Goal: Task Accomplishment & Management: Complete application form

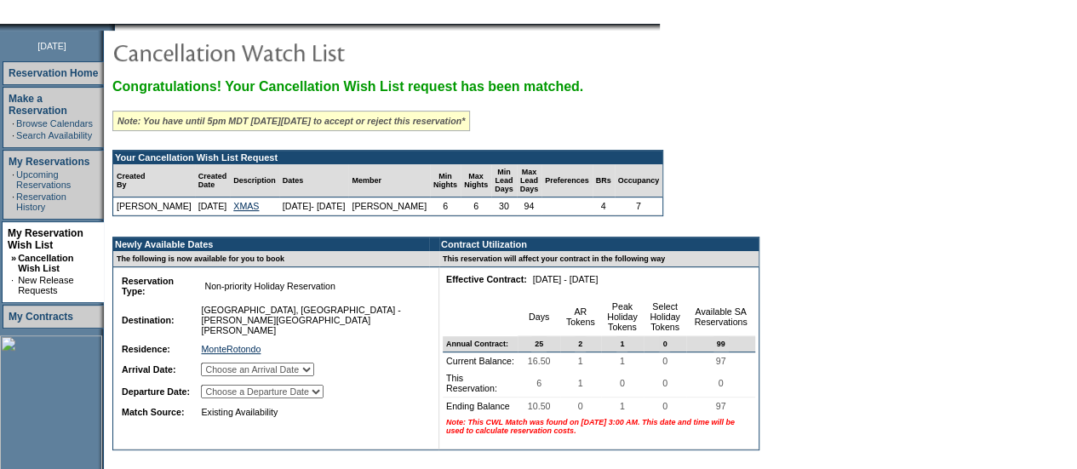
scroll to position [255, 0]
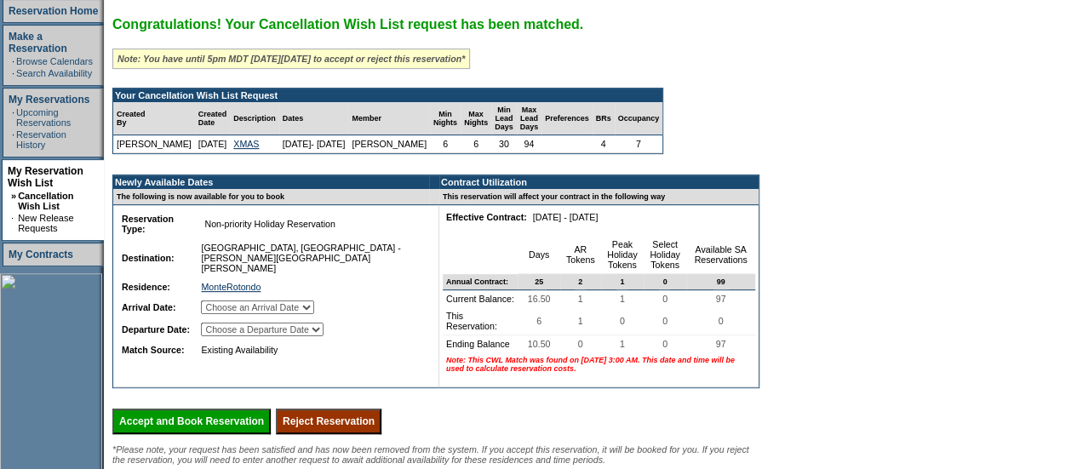
drag, startPoint x: 328, startPoint y: 380, endPoint x: 352, endPoint y: 405, distance: 34.9
click at [328, 380] on td "Reservation Type: Non-priority Holiday Reservation Reservation Subtype: Destina…" at bounding box center [271, 296] width 316 height 182
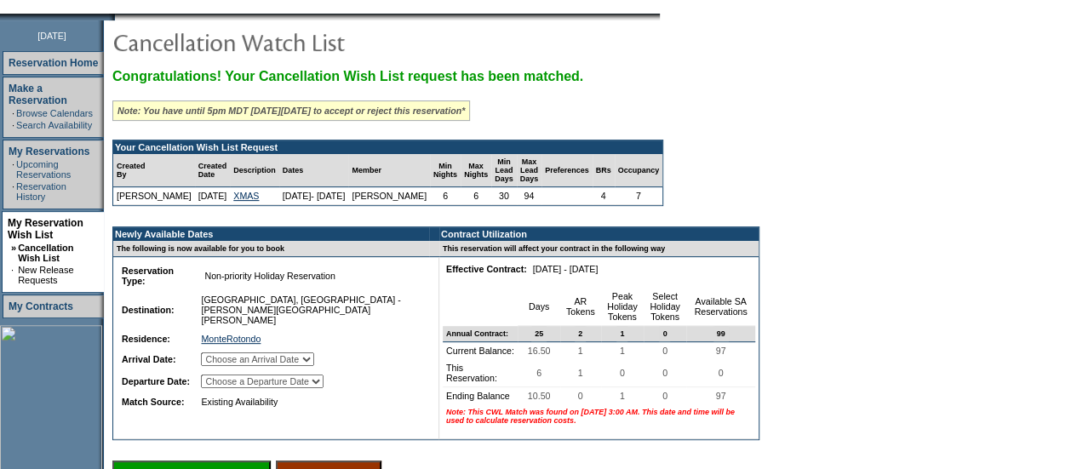
scroll to position [85, 0]
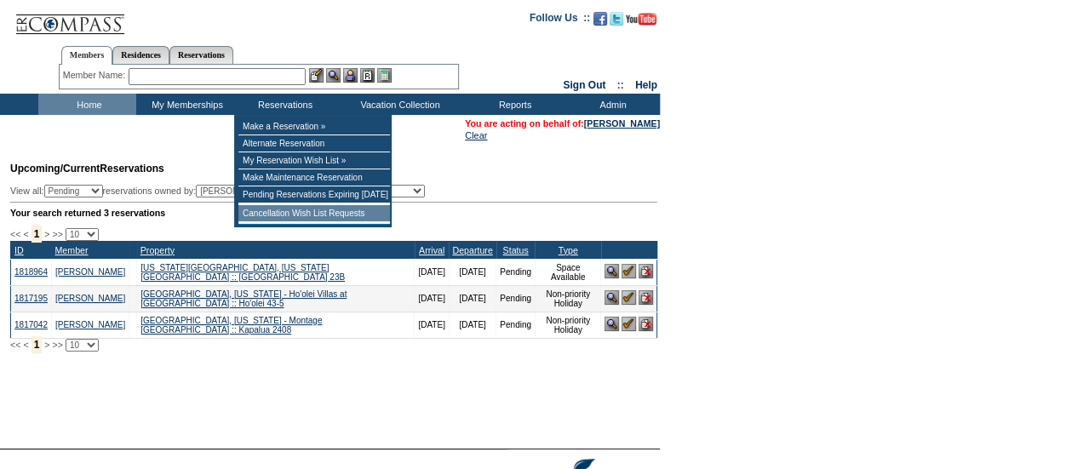
click at [304, 214] on td "Cancellation Wish List Requests" at bounding box center [314, 213] width 152 height 17
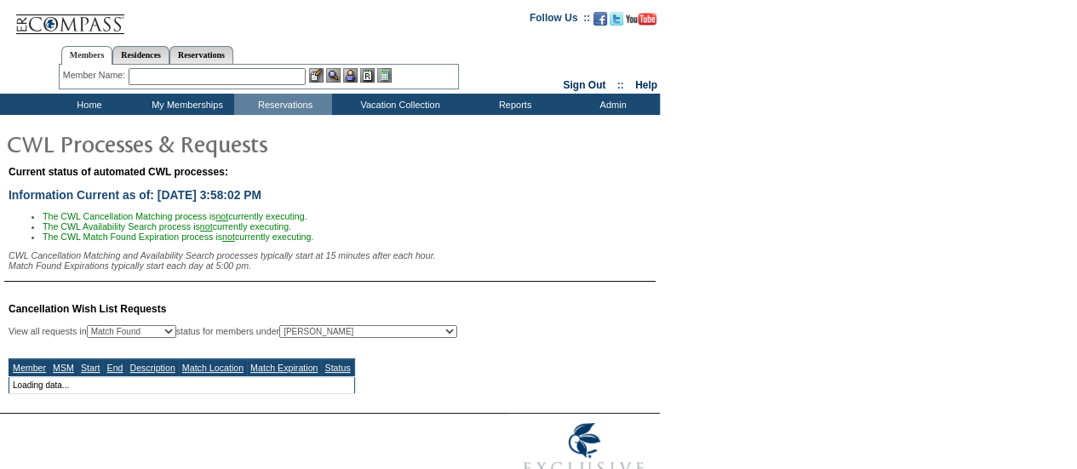
select select "50"
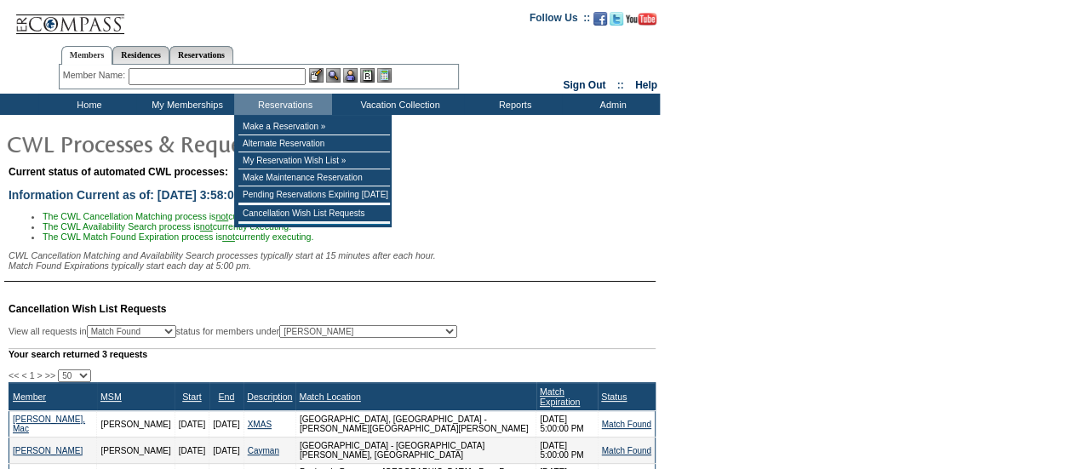
click at [259, 82] on input "text" at bounding box center [217, 76] width 177 height 17
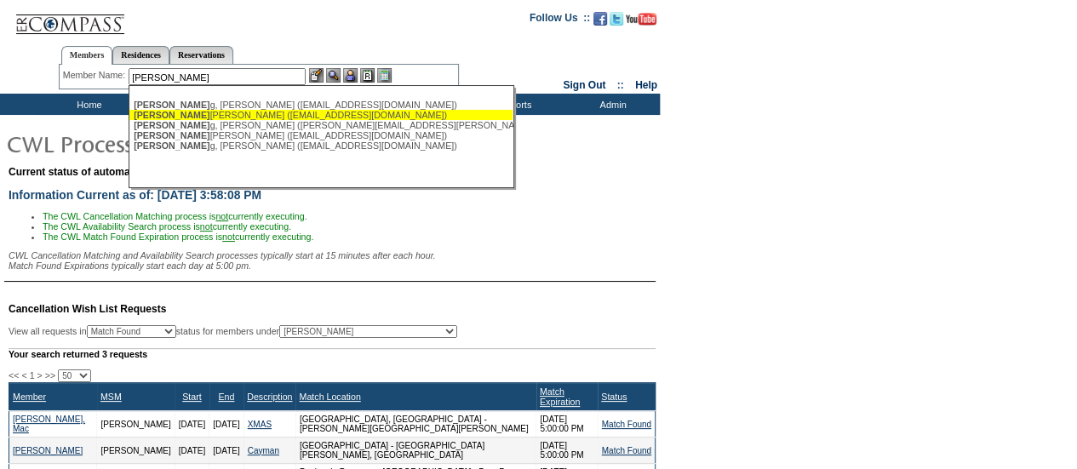
click at [257, 111] on div "Armstron g, Mac (marmstrong@plmr.com)" at bounding box center [321, 115] width 375 height 10
type input "Armstrong, Mac (marmstrong@plmr.com)"
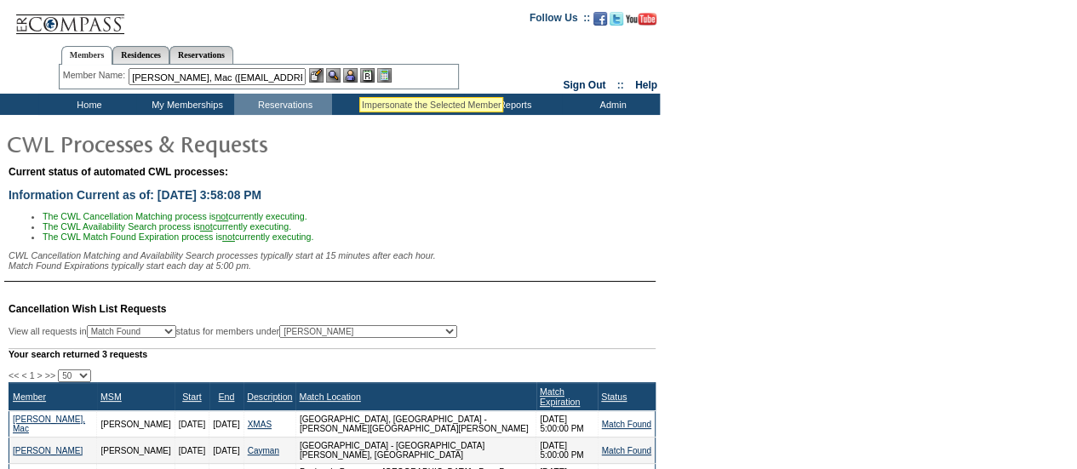
click at [358, 76] on img at bounding box center [350, 75] width 14 height 14
click at [333, 72] on img at bounding box center [333, 75] width 14 height 14
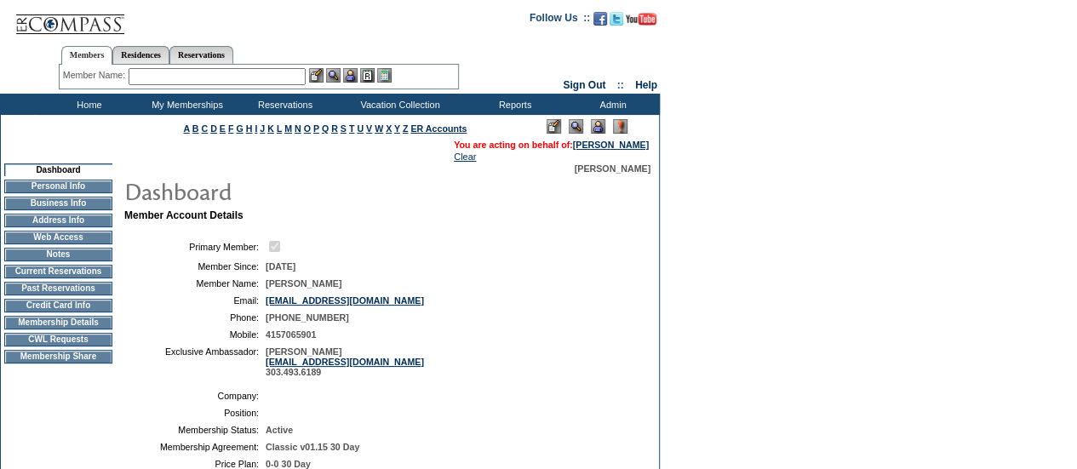
click at [58, 346] on td "CWL Requests" at bounding box center [58, 340] width 108 height 14
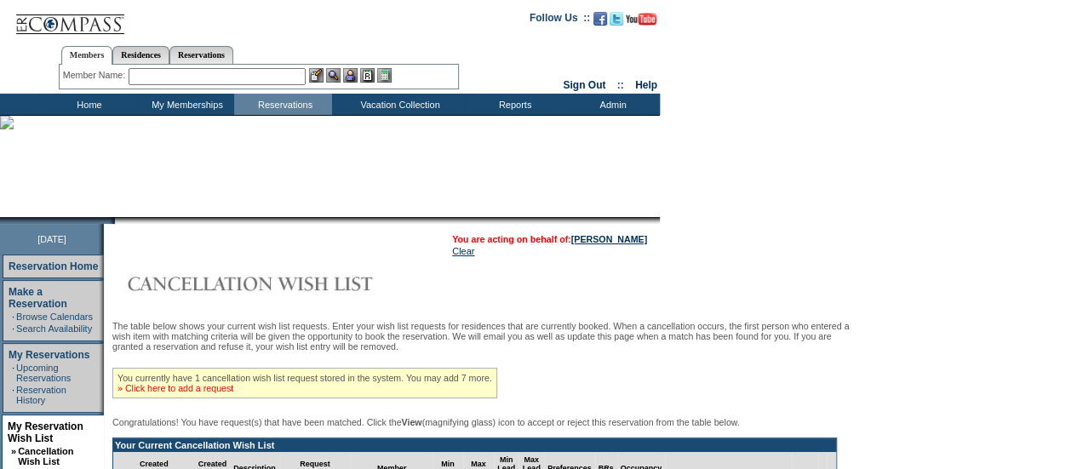
click at [233, 393] on link "» Click here to add a request" at bounding box center [175, 388] width 116 height 10
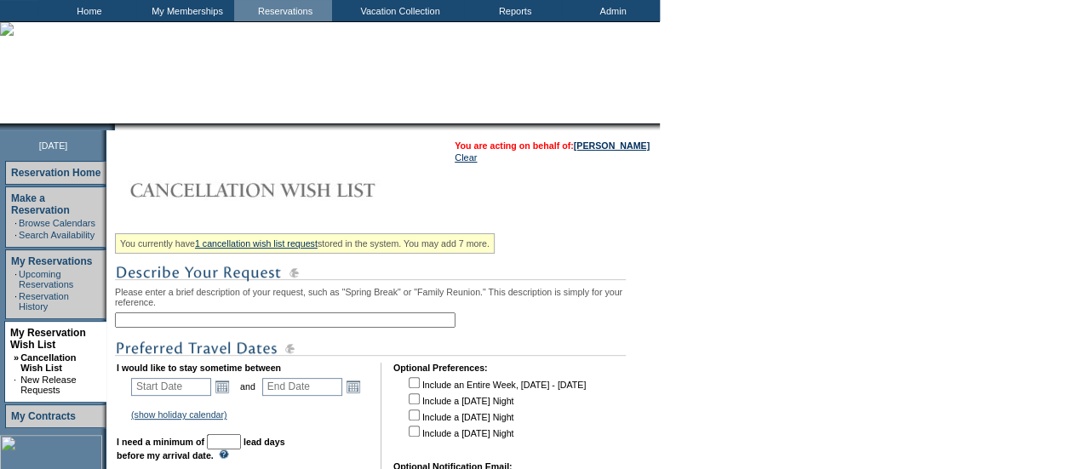
scroll to position [170, 0]
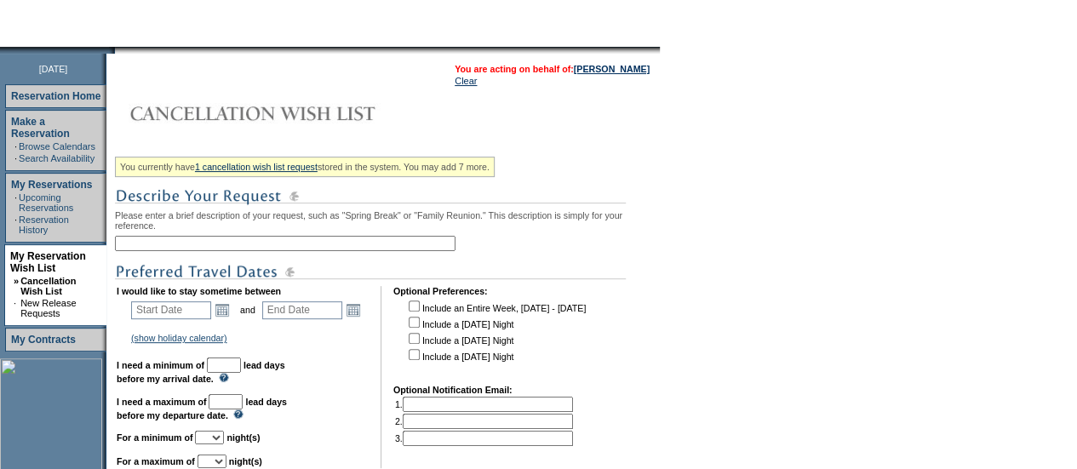
click at [252, 251] on input "text" at bounding box center [285, 243] width 340 height 15
click at [340, 251] on input "text" at bounding box center [285, 243] width 340 height 15
type input "Christmas"
click at [429, 212] on div "You currently have 1 cancellation wish list request stored in the system. You m…" at bounding box center [385, 443] width 541 height 585
click at [232, 319] on link "Open the calendar popup." at bounding box center [222, 309] width 19 height 19
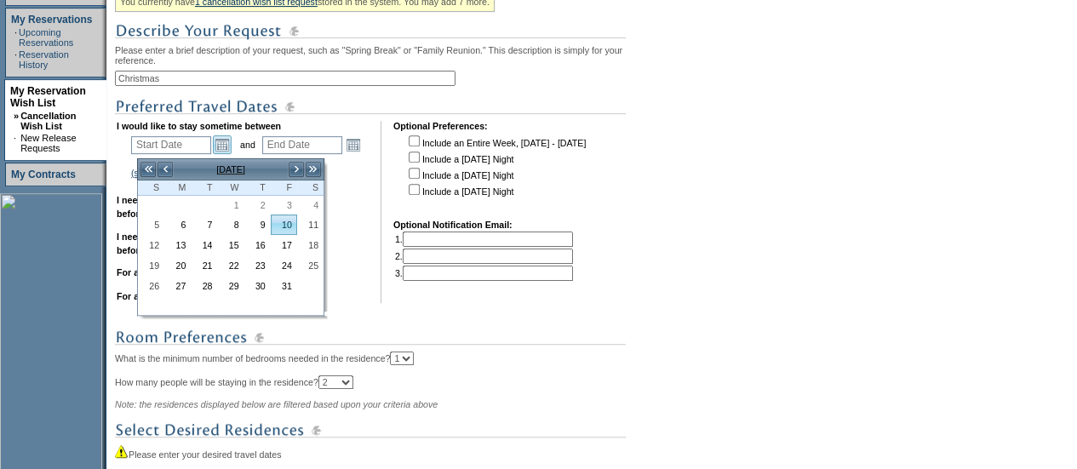
scroll to position [340, 0]
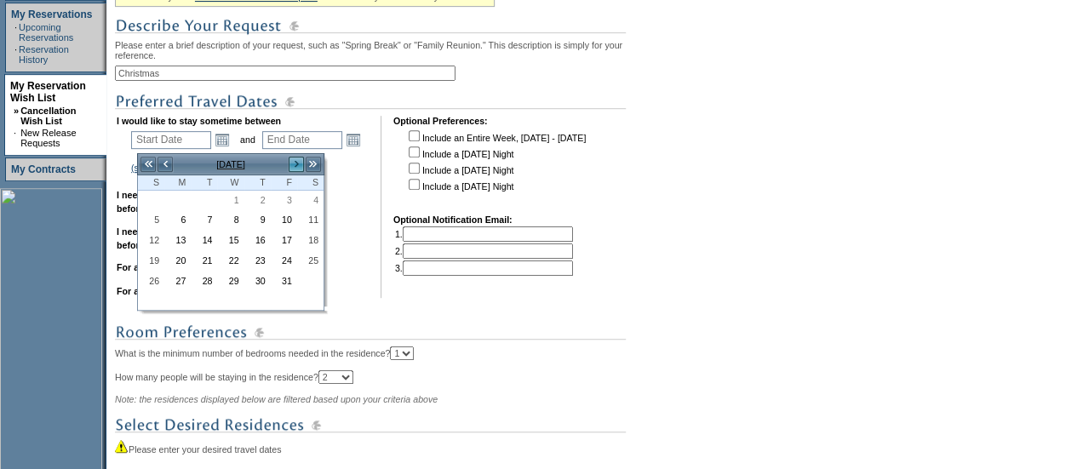
click at [300, 166] on link ">" at bounding box center [296, 164] width 17 height 17
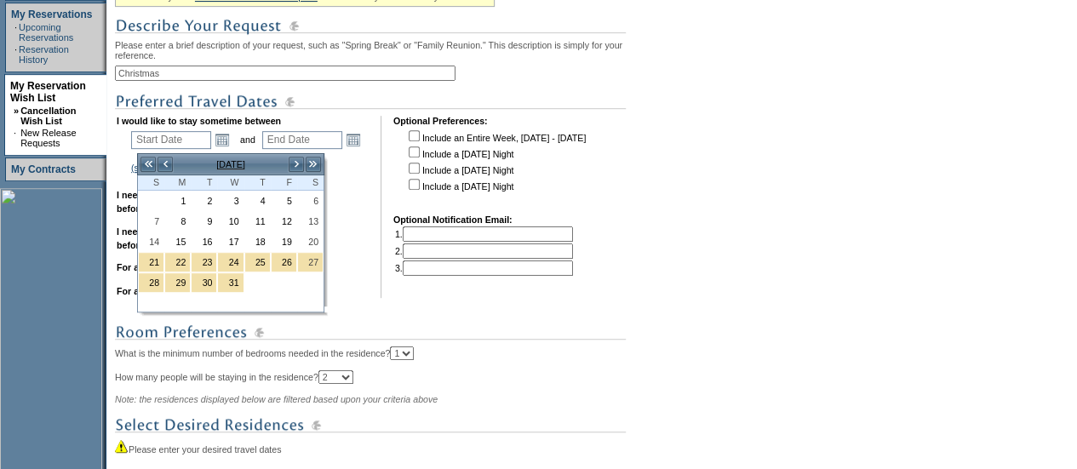
click at [289, 261] on link "26" at bounding box center [284, 262] width 25 height 19
type input "[DATE]"
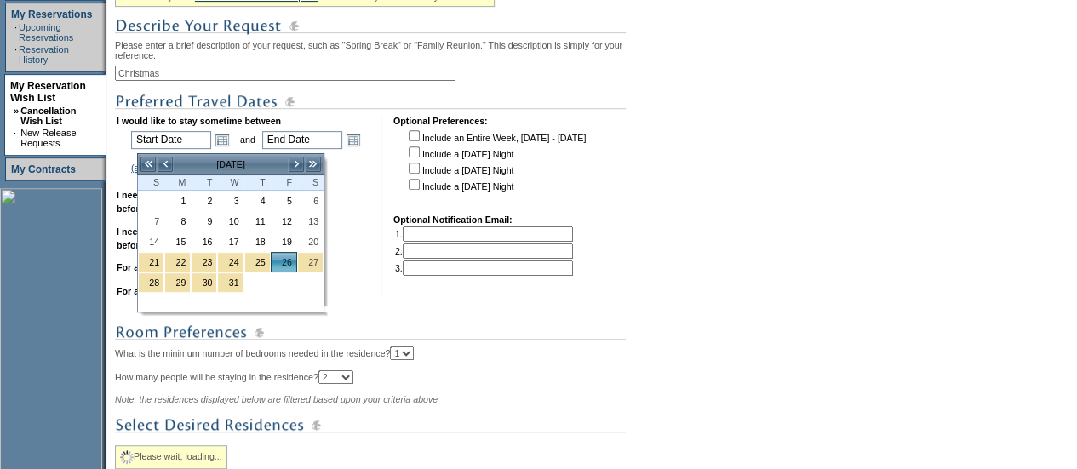
type input "87"
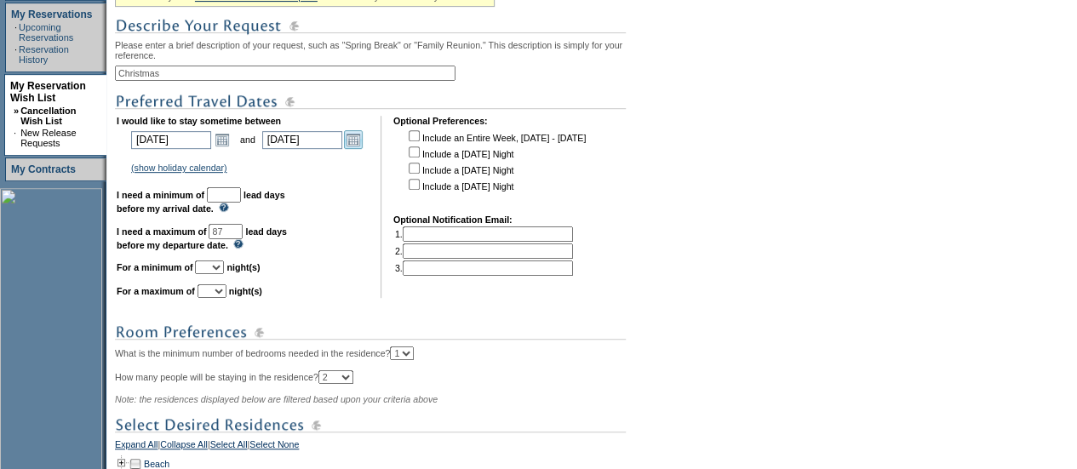
click at [355, 149] on link "Open the calendar popup." at bounding box center [353, 139] width 19 height 19
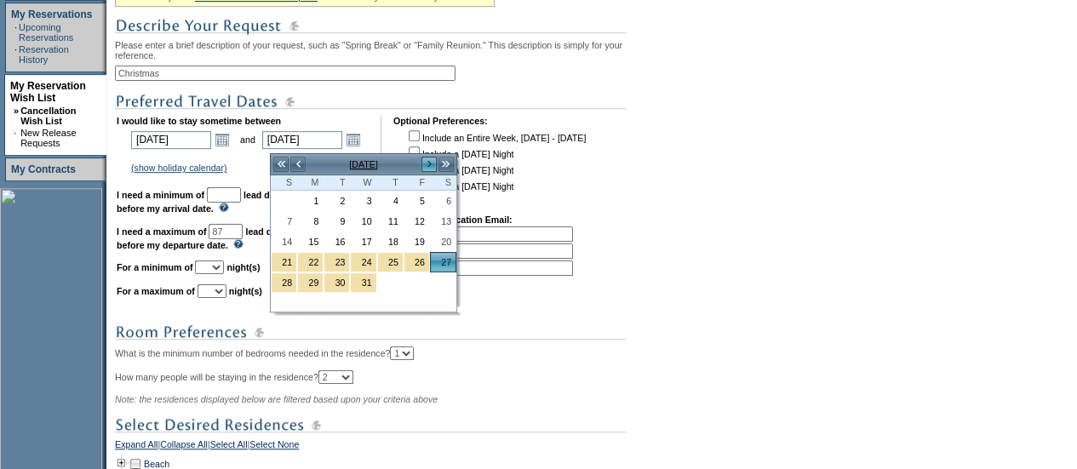
click at [427, 168] on link ">" at bounding box center [429, 164] width 17 height 17
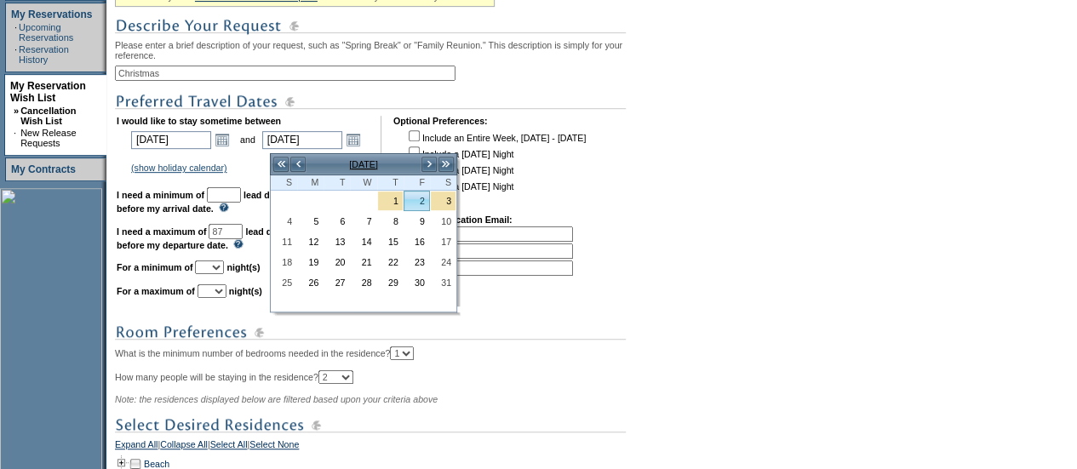
click at [419, 199] on link "2" at bounding box center [416, 201] width 25 height 19
type input "[DATE]"
type input "93"
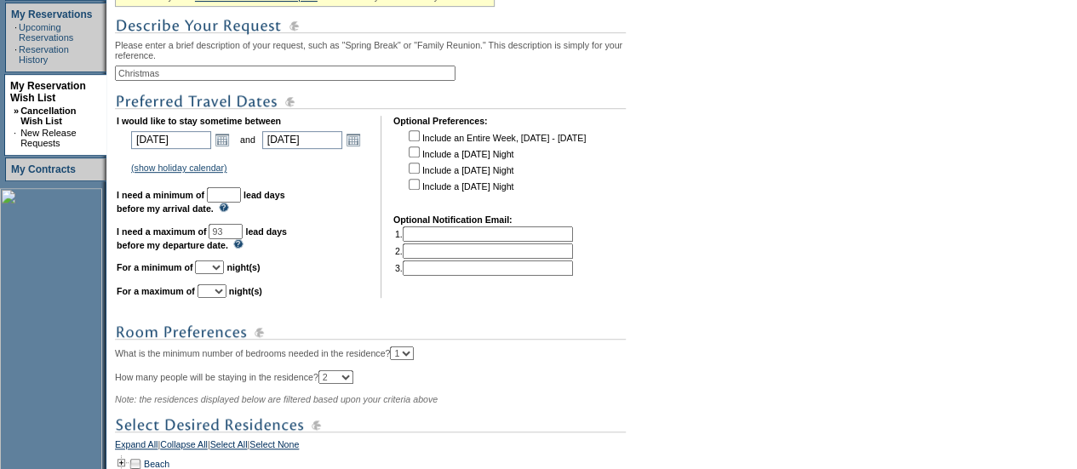
click at [241, 203] on input "text" at bounding box center [224, 194] width 34 height 15
type input "30"
click at [224, 274] on select "1 2 3 4 5 6 7 8 9 10 11 12 13 14" at bounding box center [209, 267] width 29 height 14
select select "6"
click at [215, 269] on select "1 2 3 4 5 6 7 8 9 10 11 12 13 14" at bounding box center [209, 267] width 29 height 14
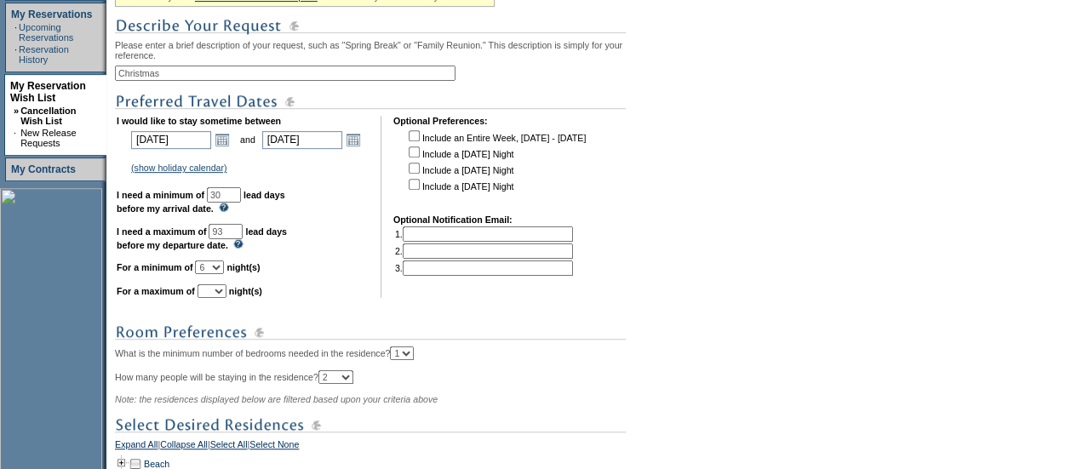
click at [226, 298] on select "1 2 3 4 5 6 7 8 9 10 11 12 13 14" at bounding box center [211, 291] width 29 height 14
select select "6"
click at [218, 293] on select "1 2 3 4 5 6 7 8 9 10 11 12 13 14" at bounding box center [211, 291] width 29 height 14
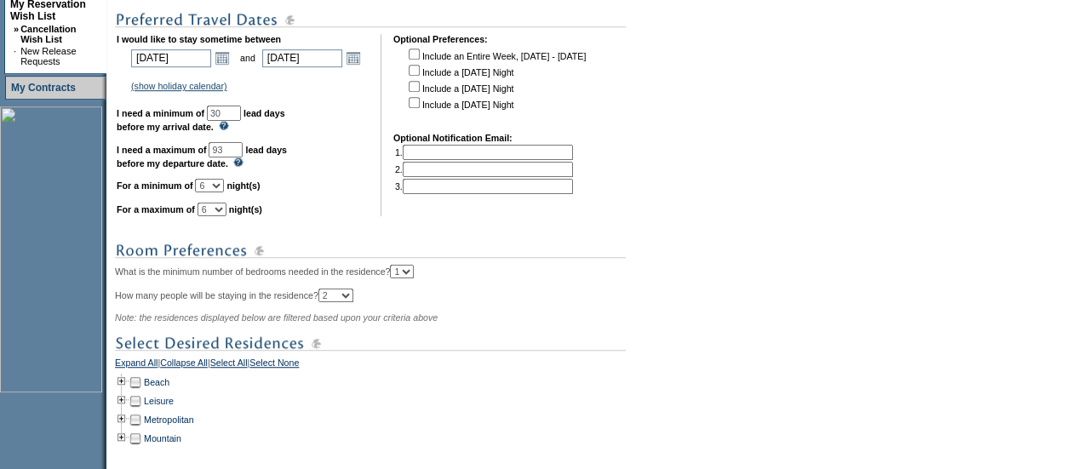
scroll to position [426, 0]
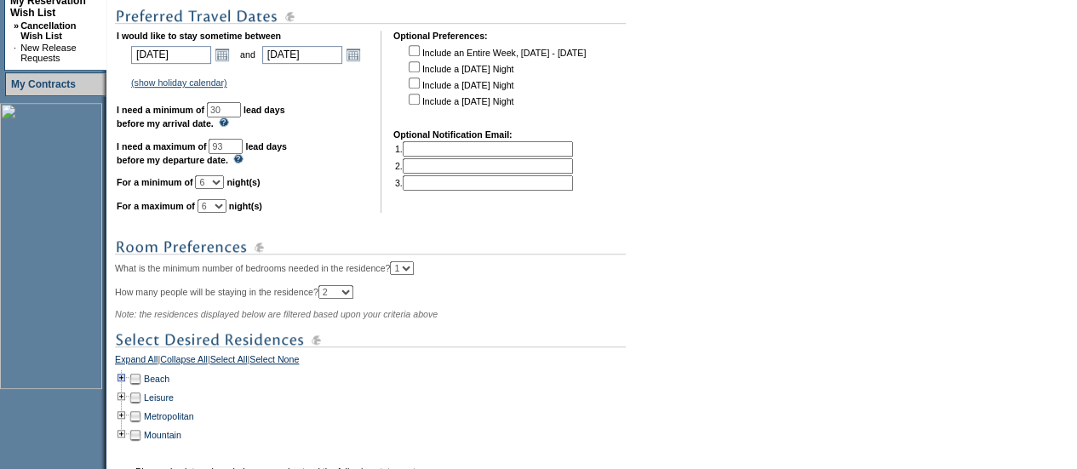
click at [126, 387] on td at bounding box center [122, 378] width 14 height 19
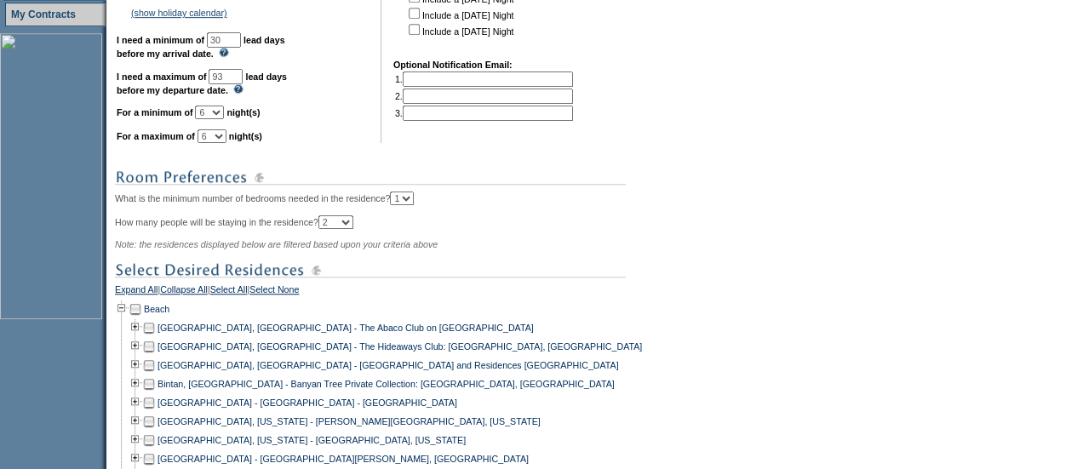
scroll to position [681, 0]
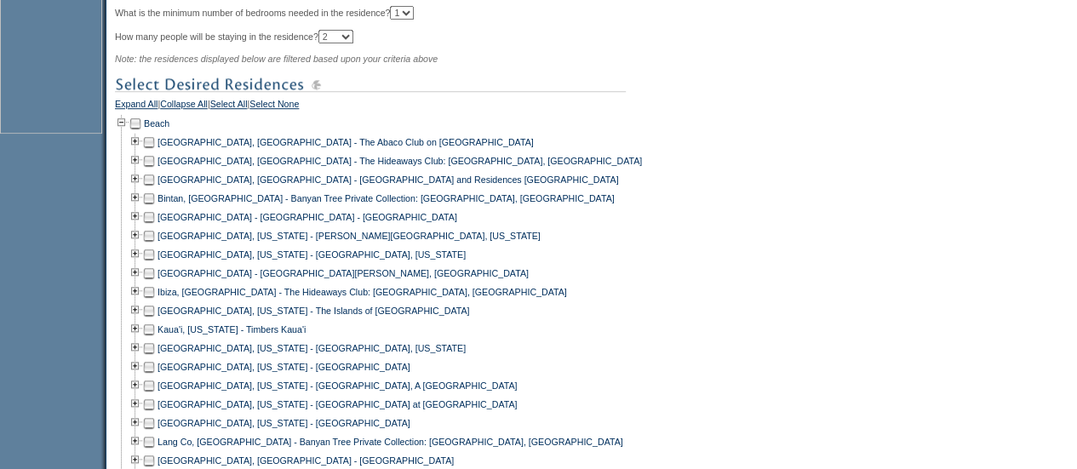
click at [156, 152] on td at bounding box center [149, 142] width 14 height 19
click at [155, 170] on td at bounding box center [149, 161] width 14 height 19
click at [156, 170] on td at bounding box center [149, 161] width 14 height 19
click at [150, 187] on td at bounding box center [149, 179] width 14 height 19
click at [156, 283] on td at bounding box center [149, 273] width 14 height 19
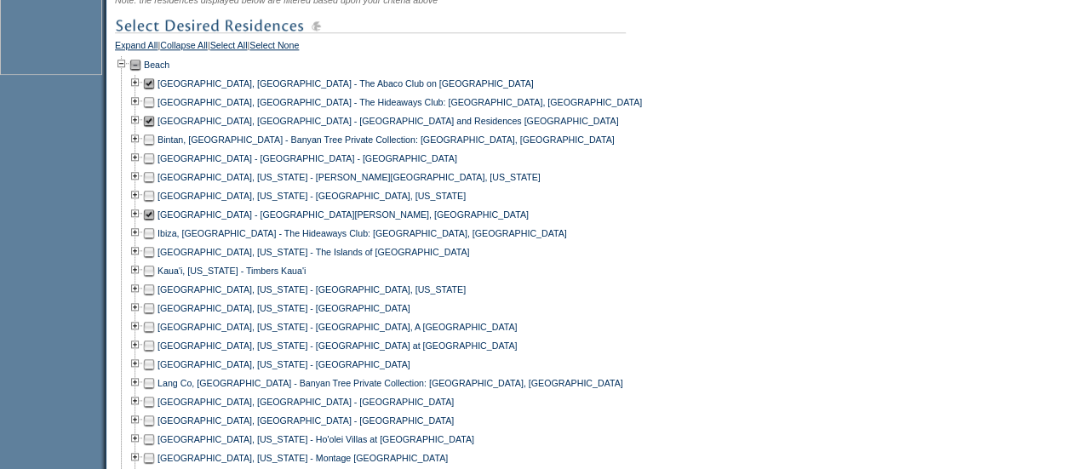
scroll to position [766, 0]
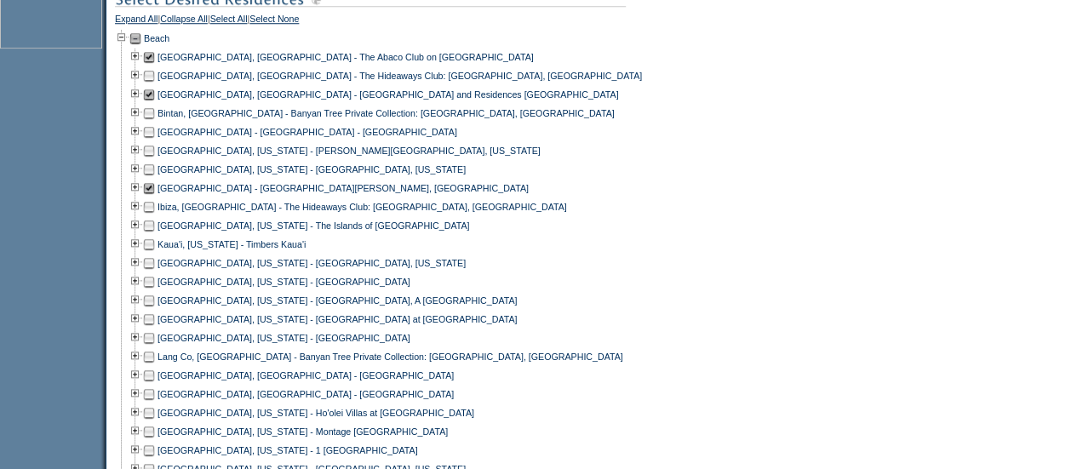
click at [152, 291] on td at bounding box center [149, 281] width 14 height 19
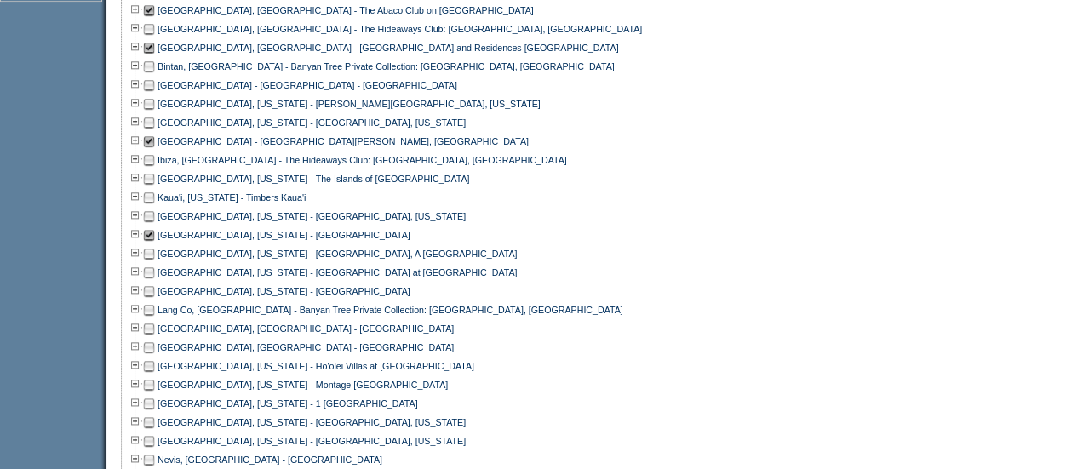
scroll to position [851, 0]
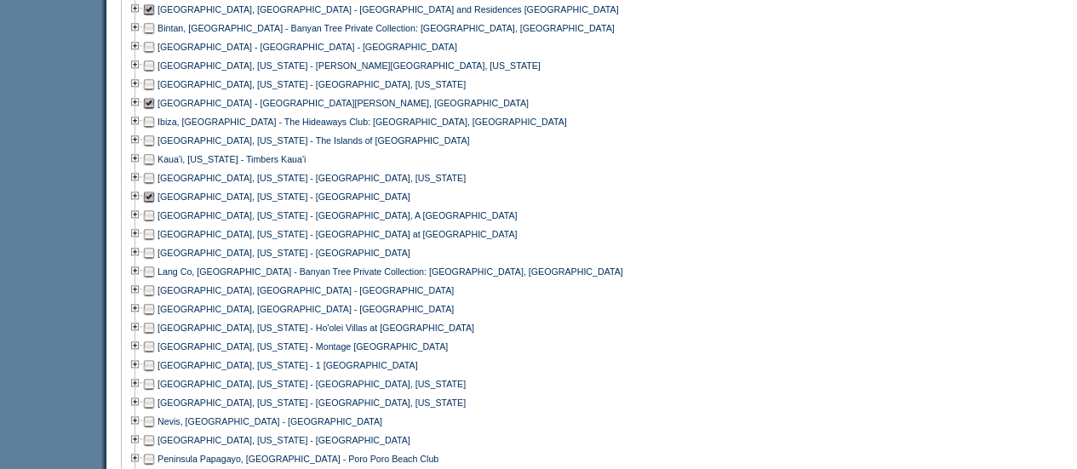
click at [156, 300] on td at bounding box center [149, 290] width 14 height 19
click at [153, 318] on td at bounding box center [149, 309] width 14 height 19
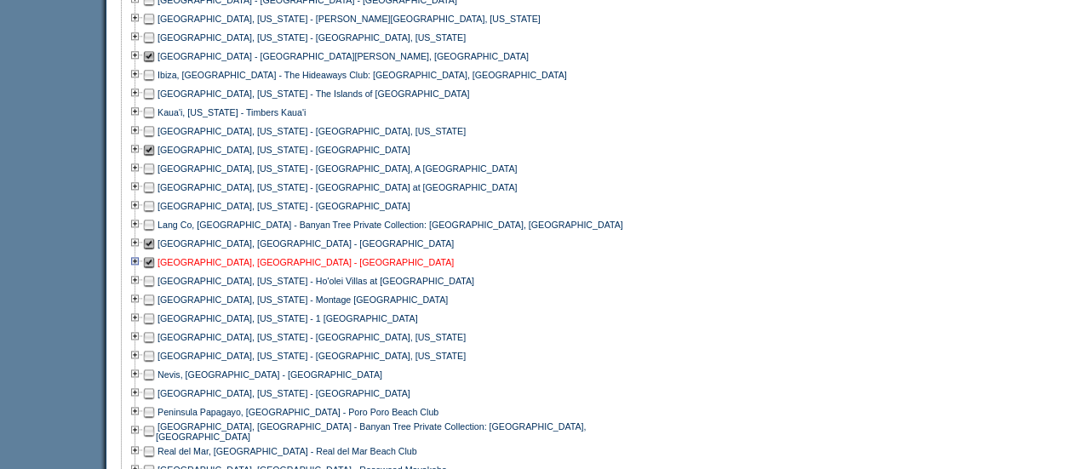
scroll to position [936, 0]
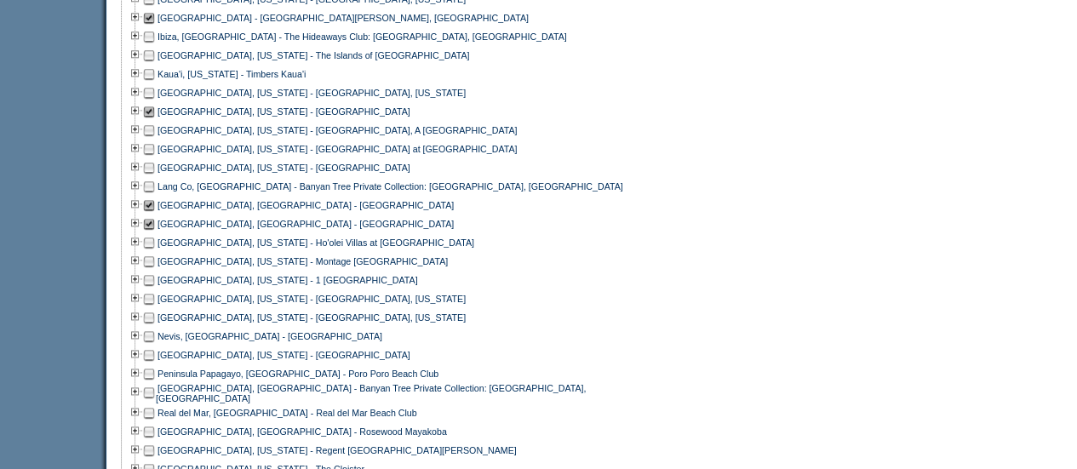
click at [156, 346] on td at bounding box center [149, 336] width 14 height 19
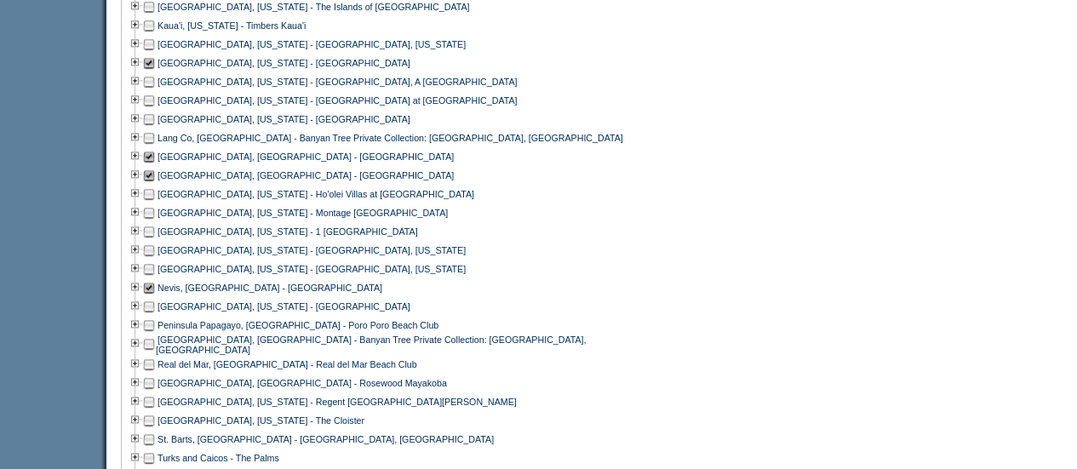
scroll to position [1021, 0]
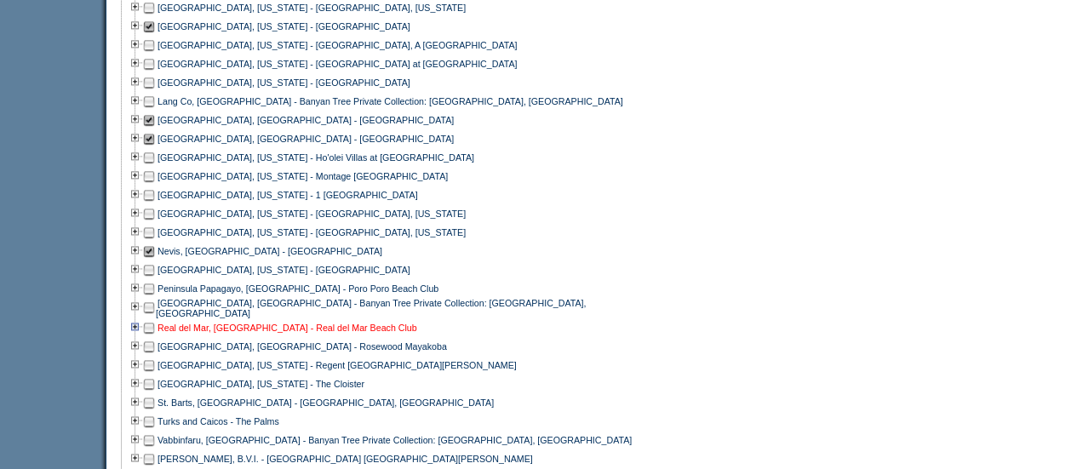
click at [232, 333] on link "Real del Mar, [GEOGRAPHIC_DATA] - Real del Mar Beach Club" at bounding box center [287, 328] width 260 height 10
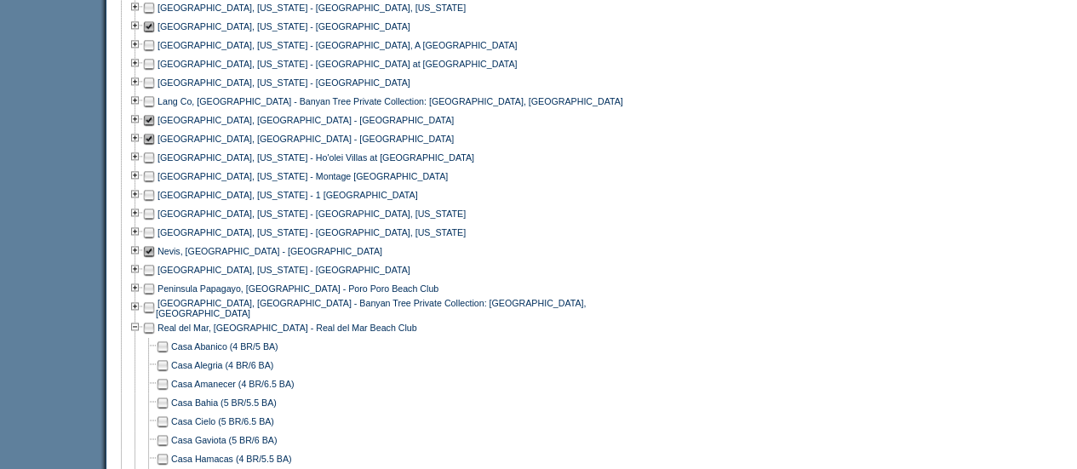
click at [156, 335] on td at bounding box center [149, 327] width 14 height 19
click at [142, 337] on td at bounding box center [136, 327] width 14 height 19
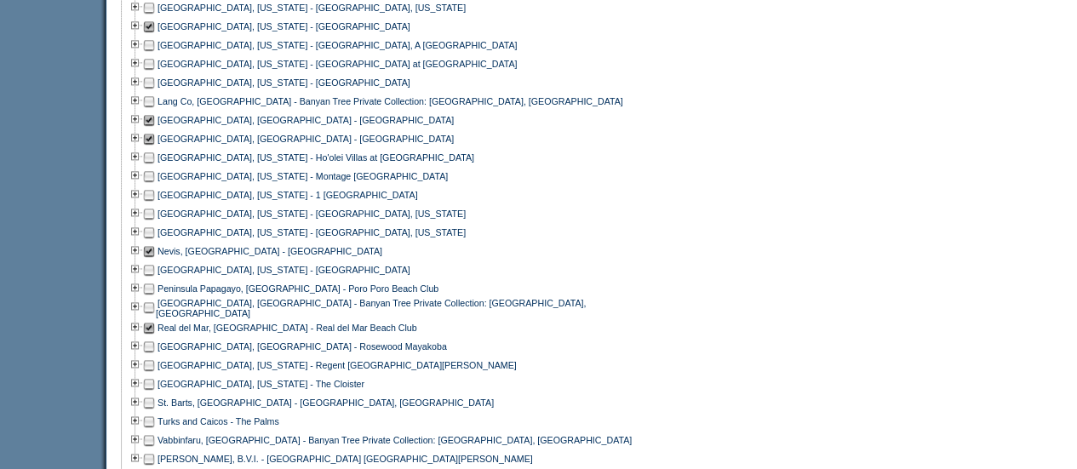
click at [156, 356] on td at bounding box center [149, 346] width 14 height 19
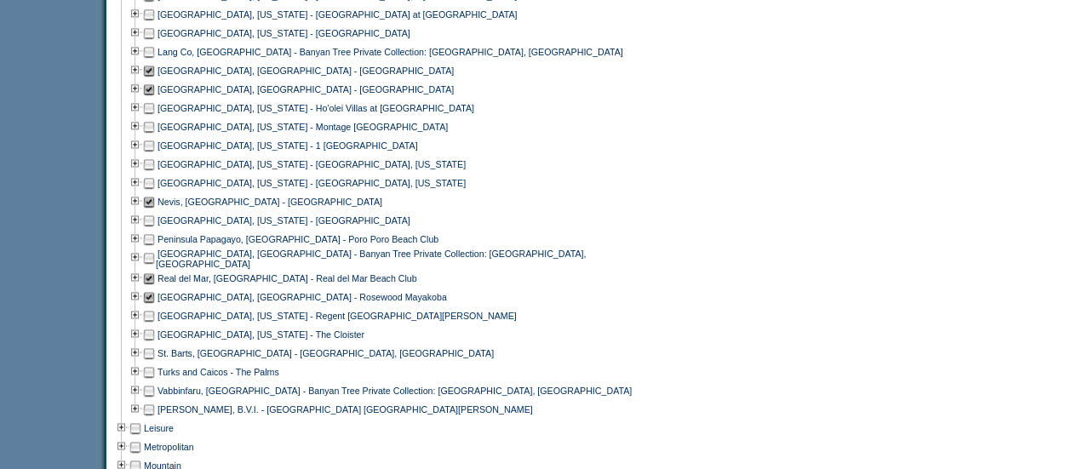
scroll to position [1107, 0]
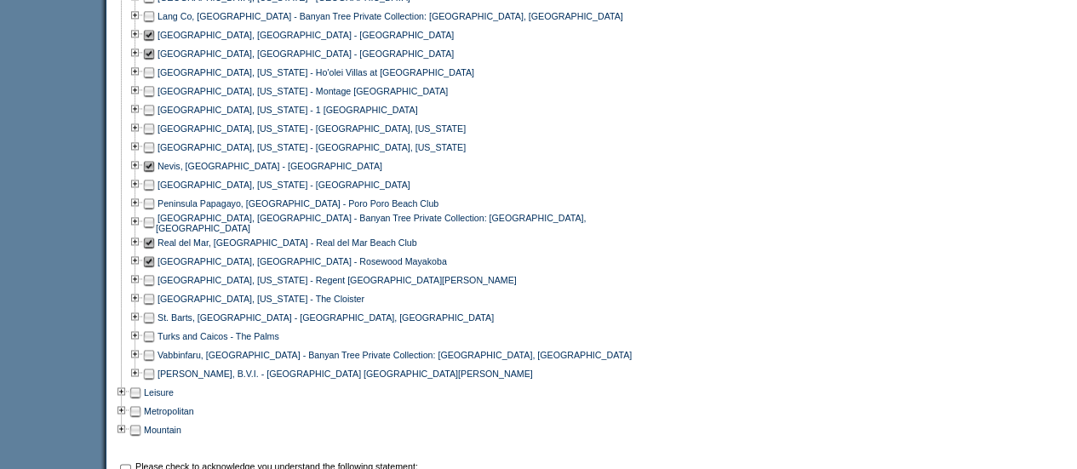
click at [155, 327] on td at bounding box center [149, 317] width 14 height 19
click at [155, 346] on td at bounding box center [149, 336] width 14 height 19
click at [155, 377] on td at bounding box center [149, 373] width 14 height 19
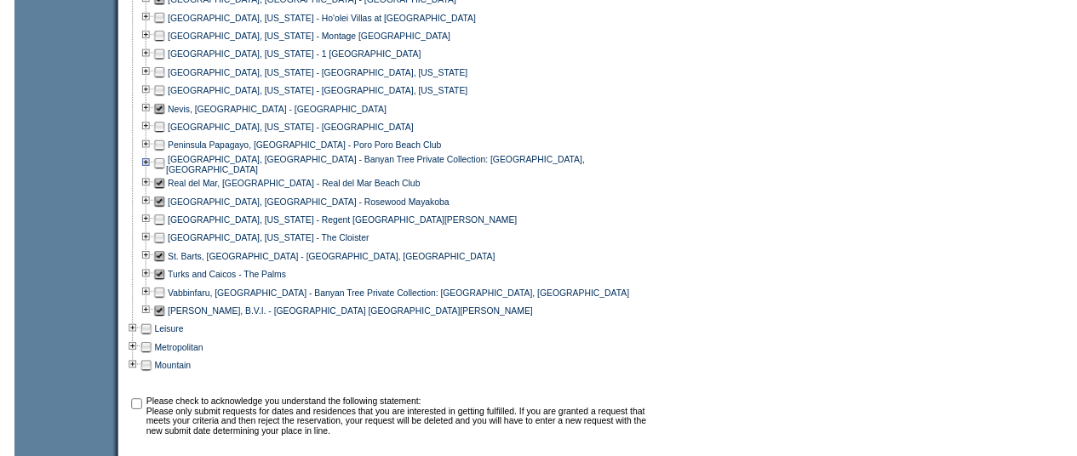
scroll to position [1277, 0]
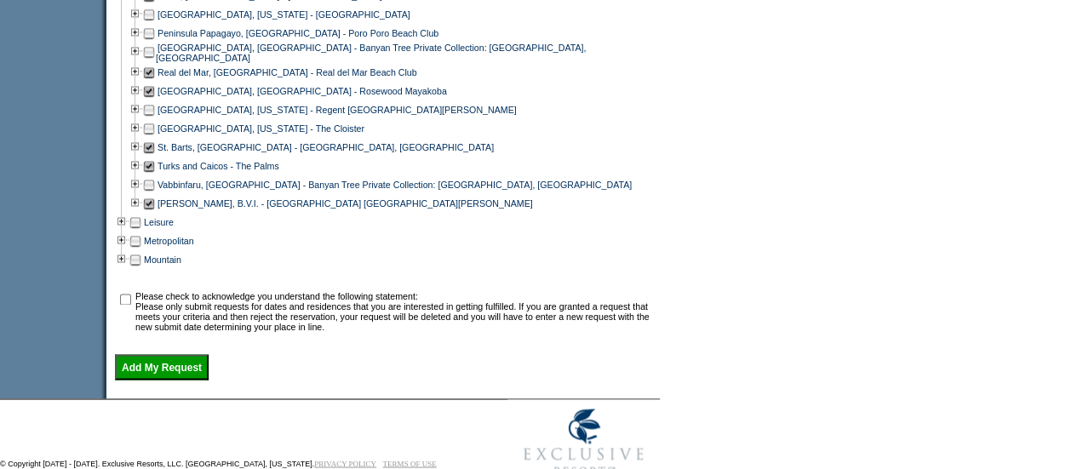
click at [130, 305] on input "checkbox" at bounding box center [125, 299] width 11 height 11
checkbox input "true"
click at [165, 380] on input "Add My Request" at bounding box center [162, 367] width 94 height 26
